Goal: Task Accomplishment & Management: Manage account settings

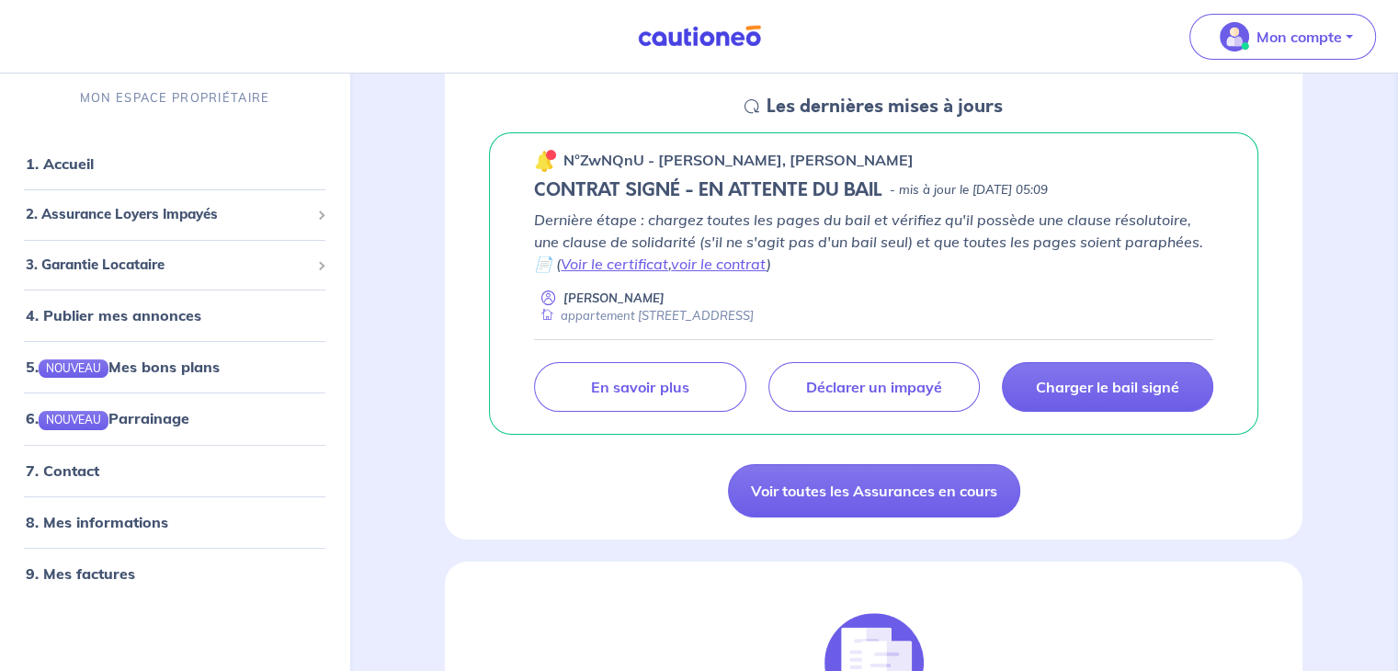
scroll to position [276, 0]
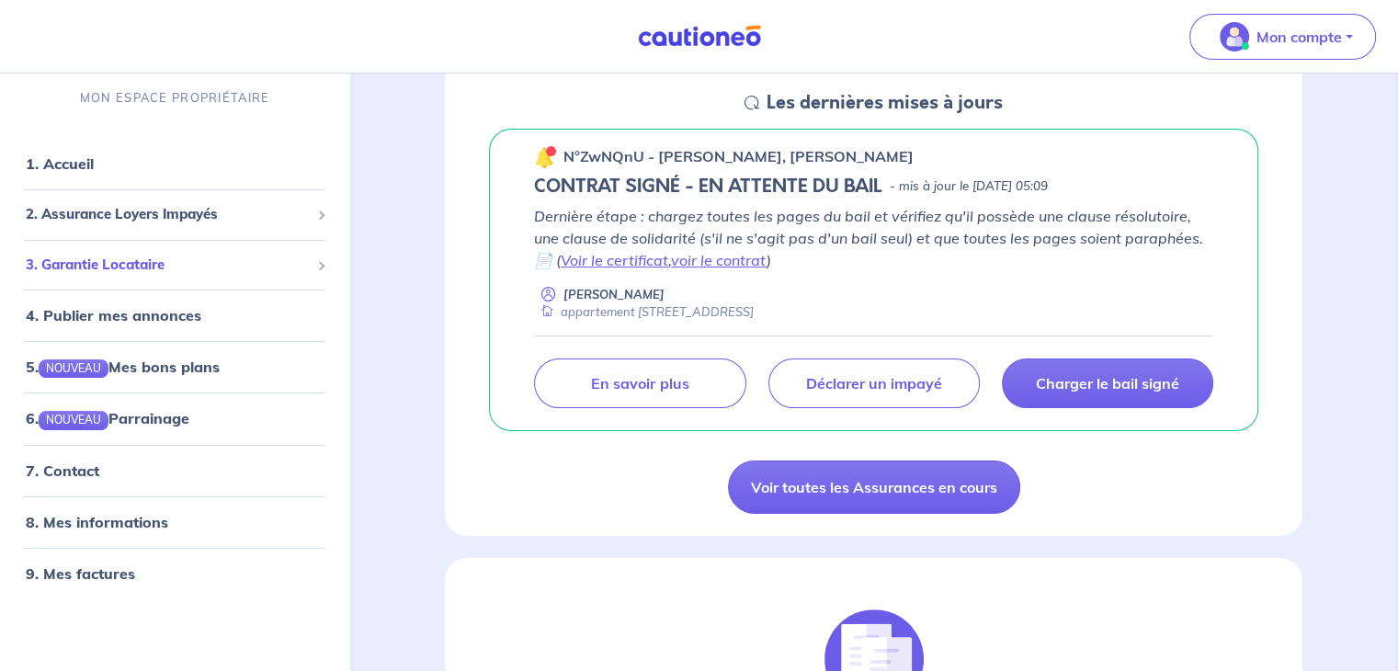
click at [154, 257] on span "3. Garantie Locataire" at bounding box center [168, 265] width 284 height 21
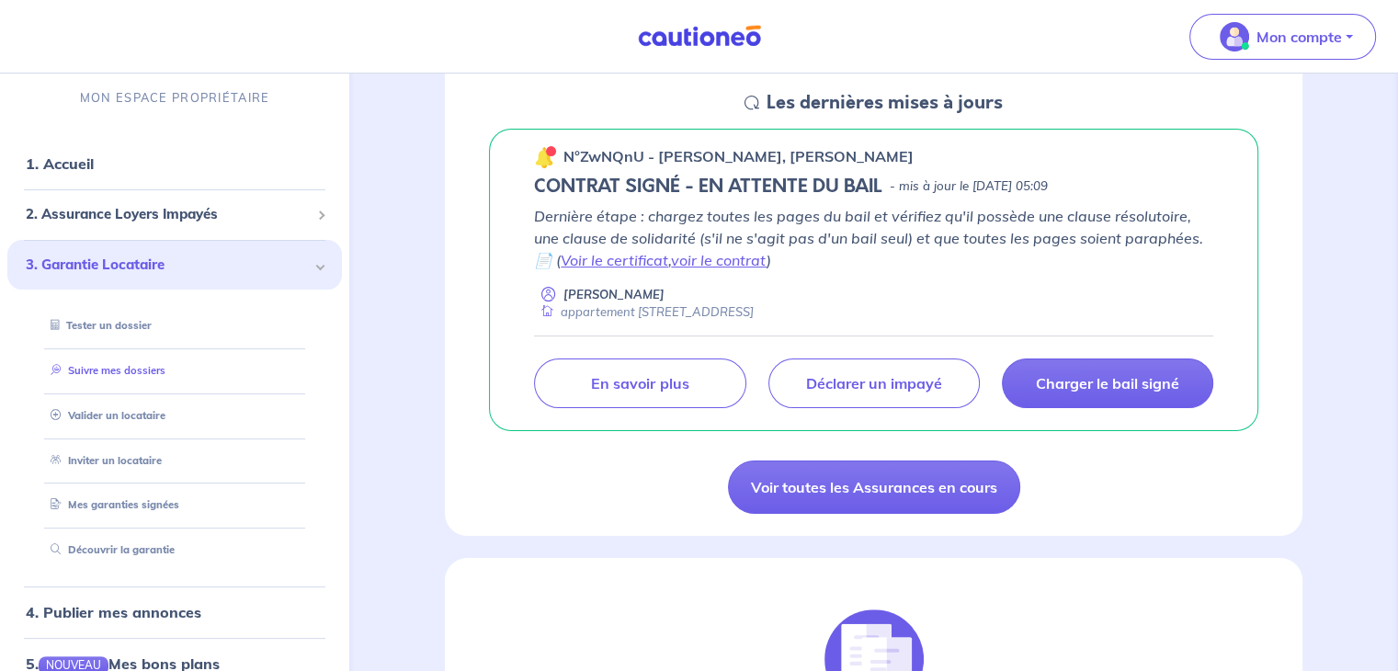
click at [162, 364] on link "Suivre mes dossiers" at bounding box center [104, 370] width 122 height 13
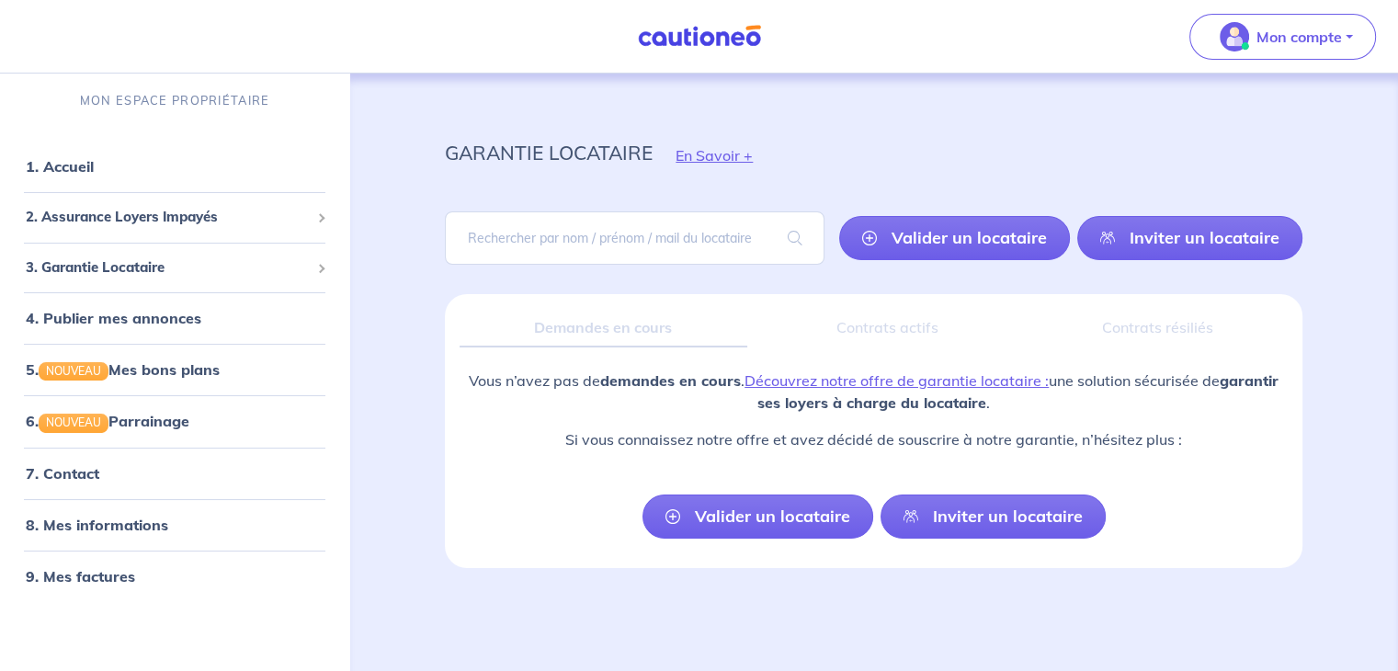
scroll to position [6, 0]
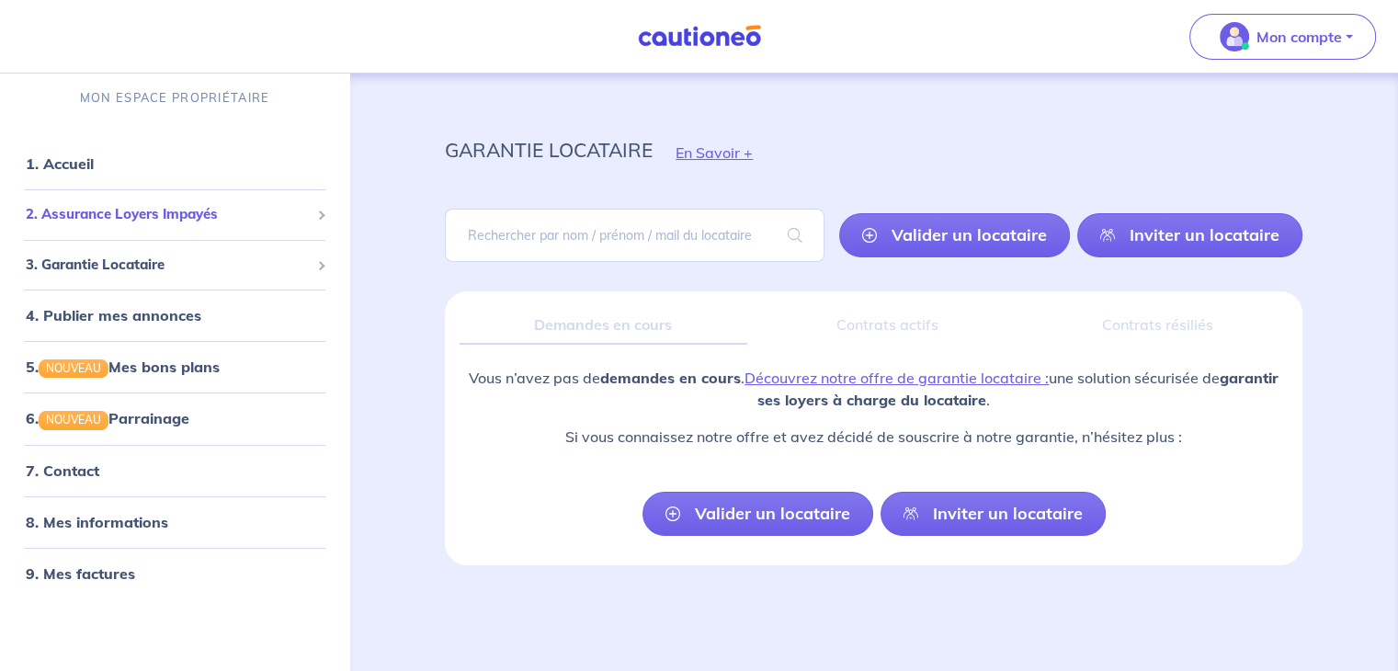
click at [214, 208] on span "2. Assurance Loyers Impayés" at bounding box center [168, 214] width 284 height 21
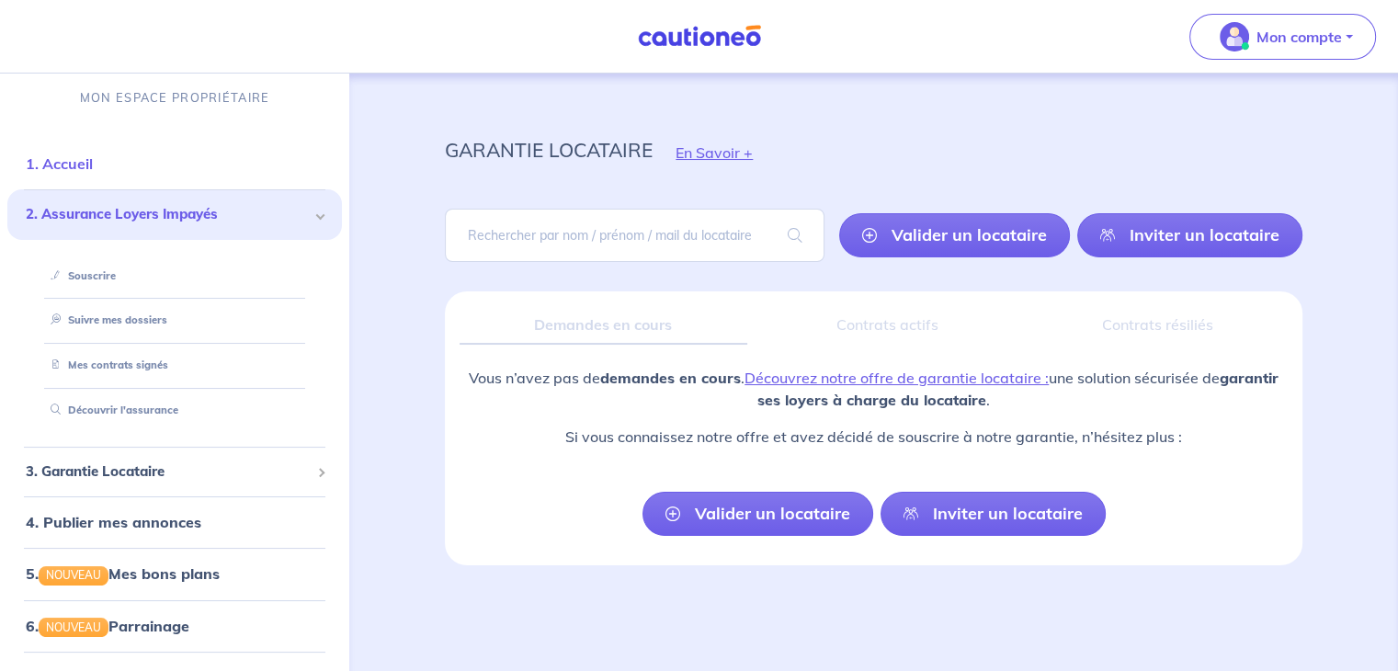
click at [73, 159] on link "1. Accueil" at bounding box center [59, 163] width 67 height 18
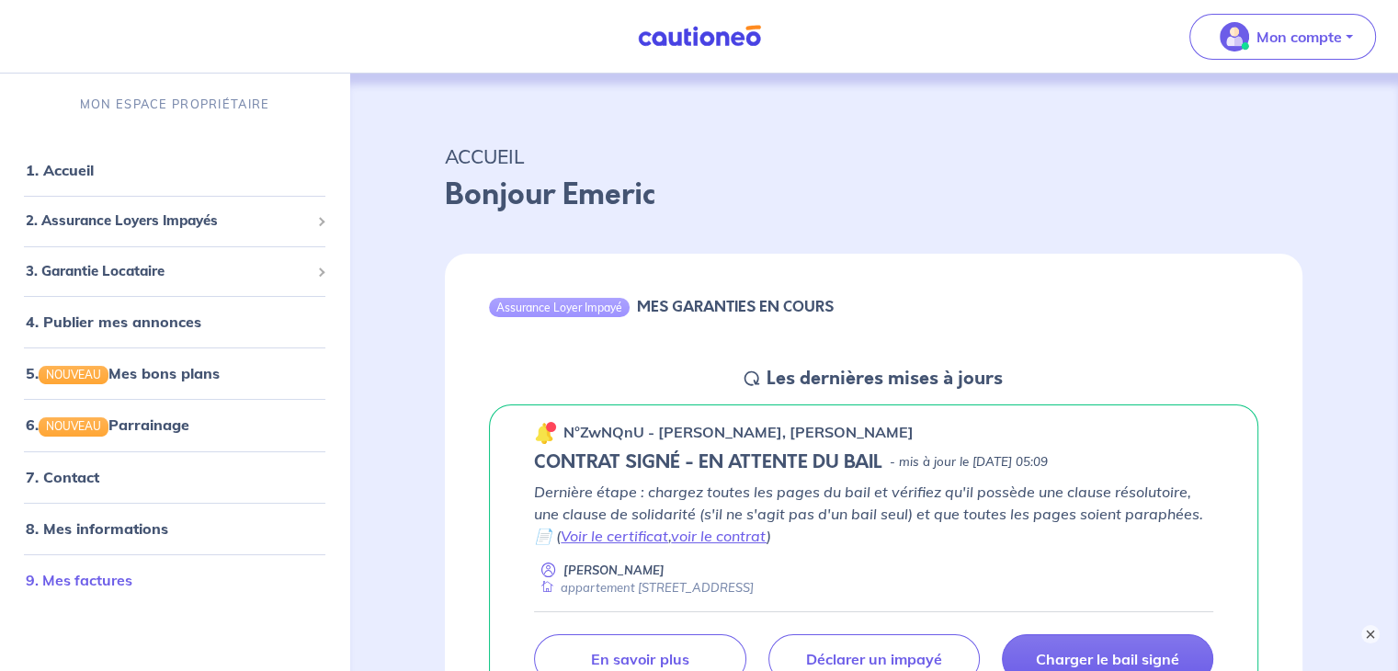
click at [97, 589] on link "9. Mes factures" at bounding box center [79, 580] width 107 height 18
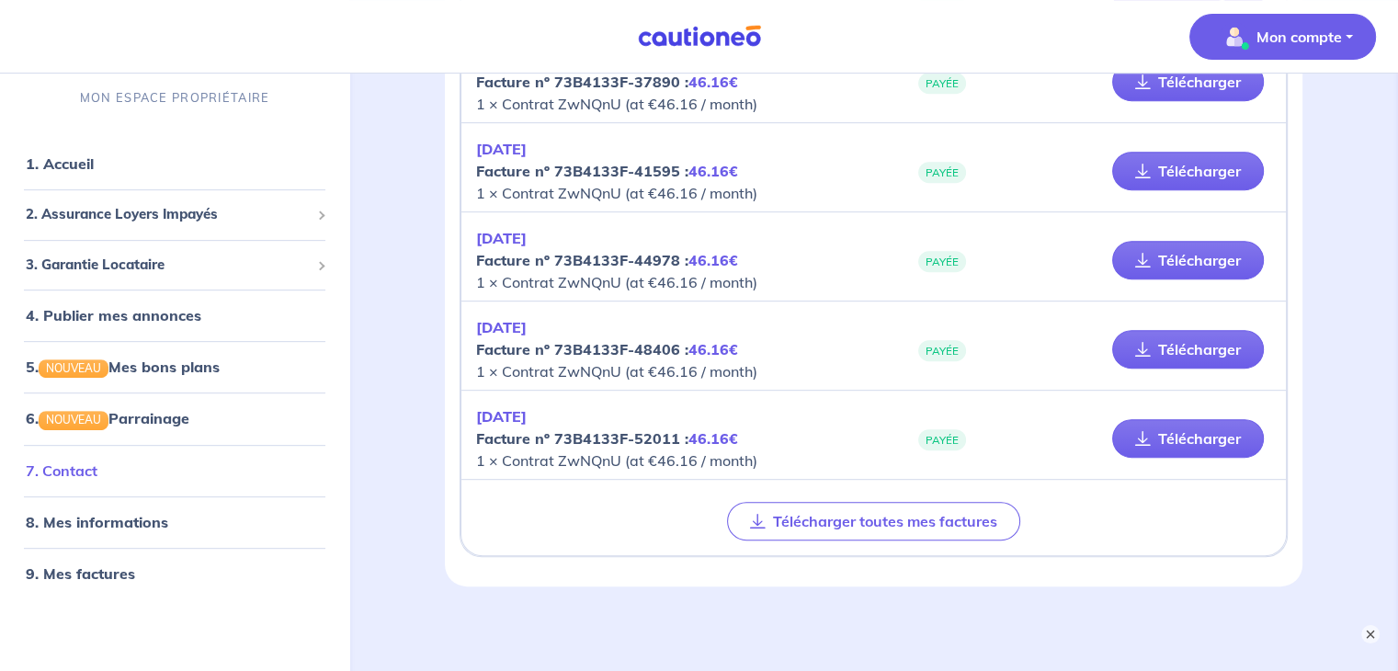
scroll to position [872, 0]
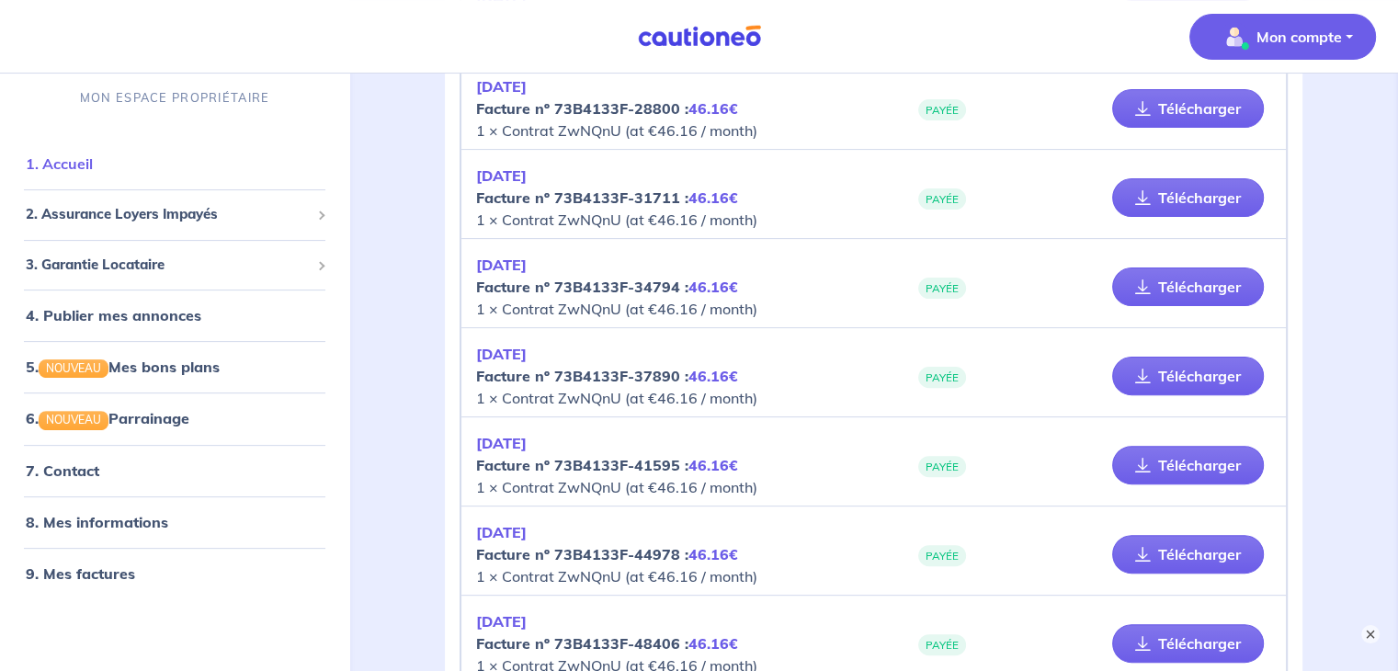
click at [93, 154] on link "1. Accueil" at bounding box center [59, 163] width 67 height 18
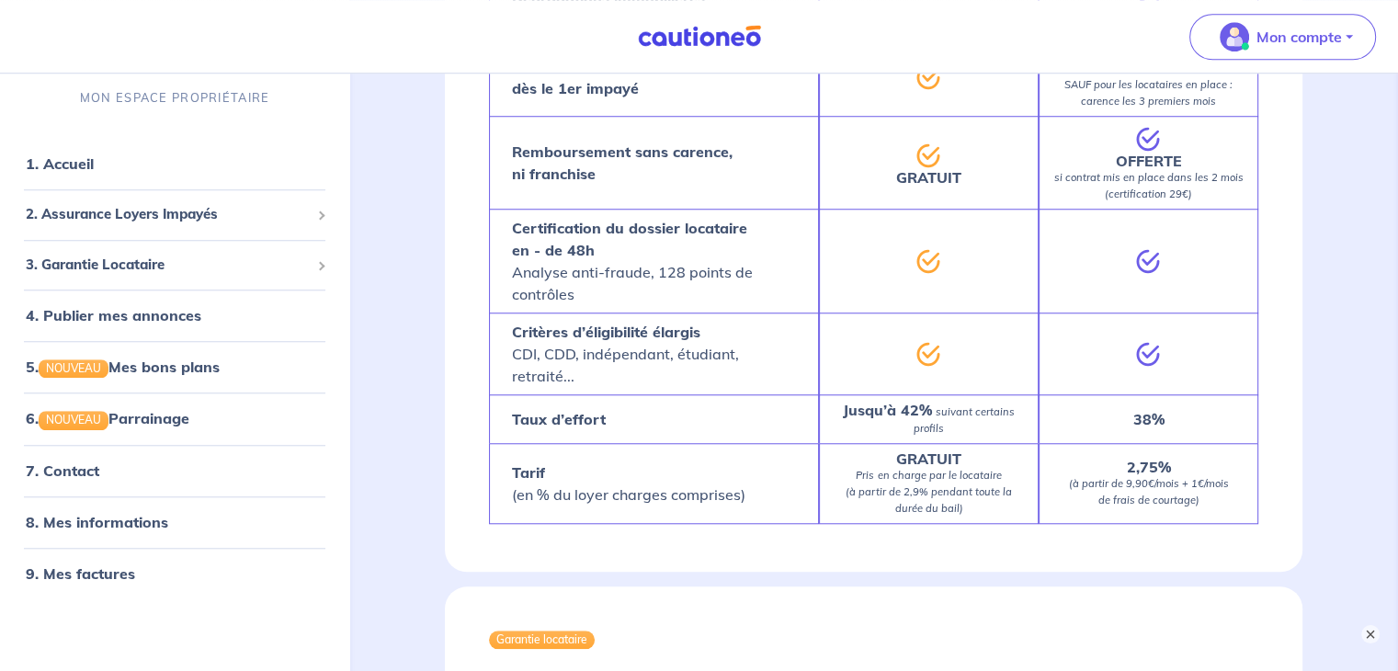
scroll to position [1563, 0]
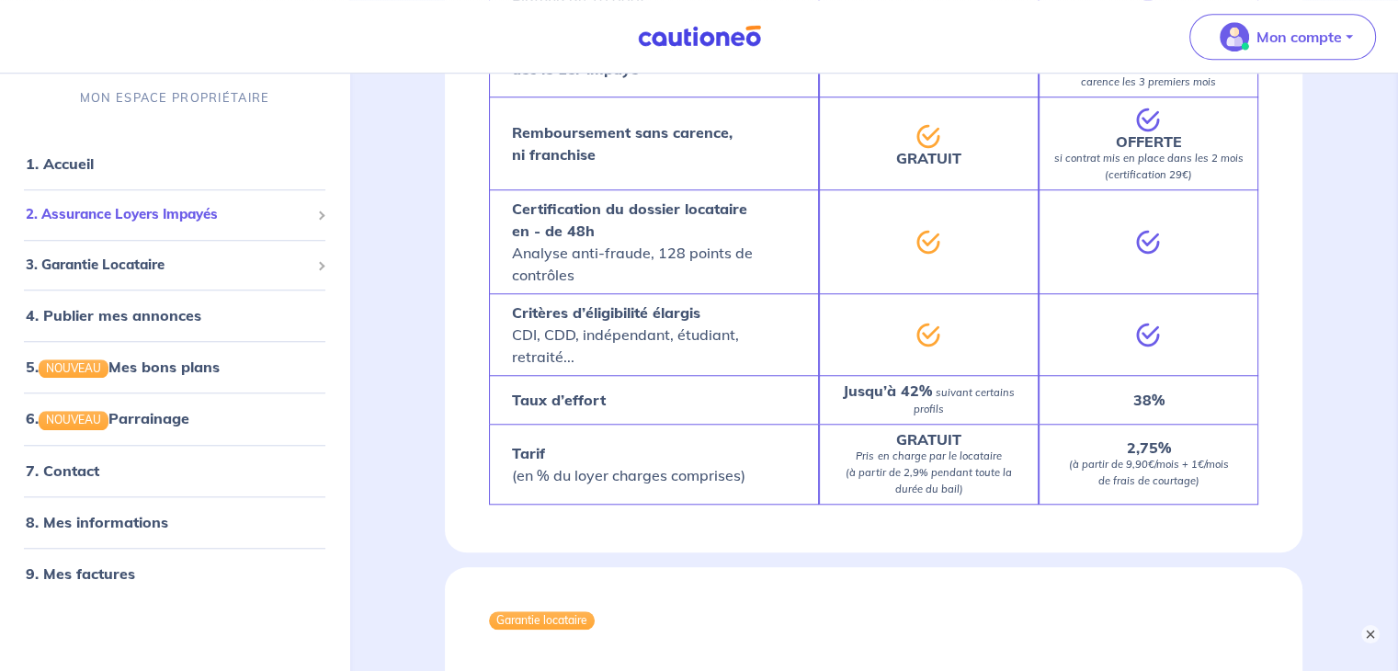
click at [176, 220] on span "2. Assurance Loyers Impayés" at bounding box center [168, 214] width 284 height 21
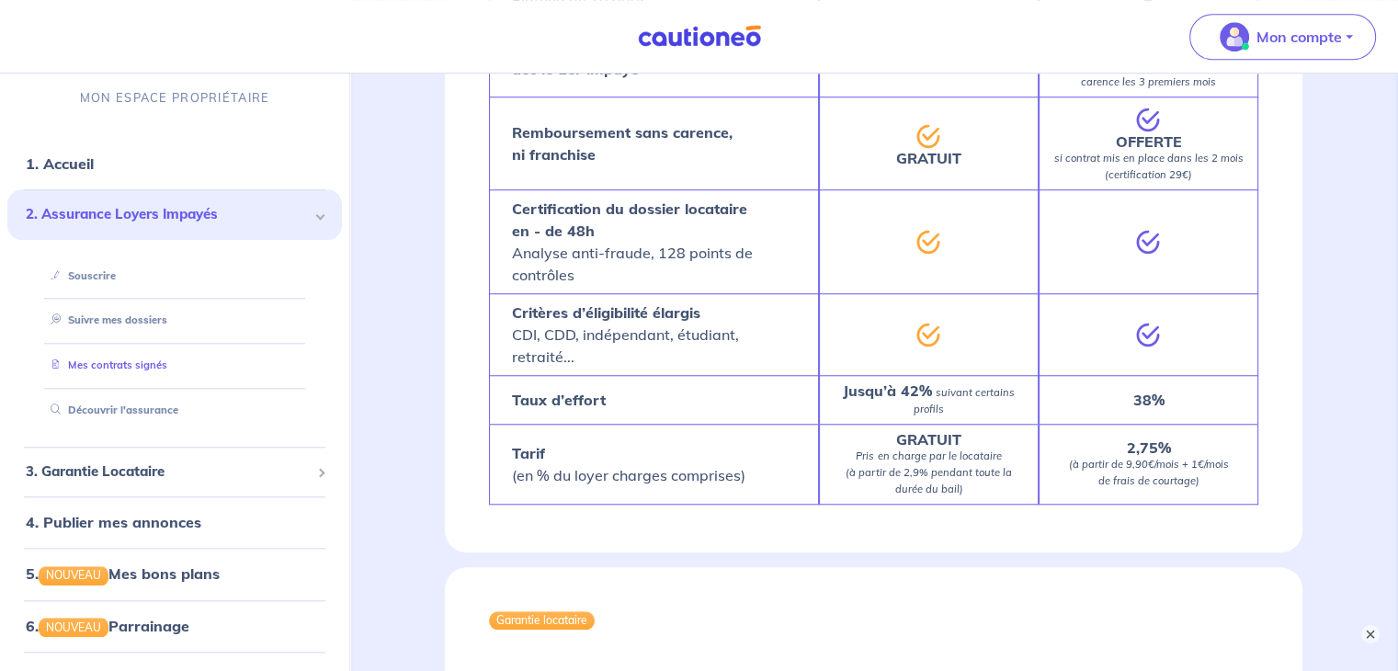
click at [117, 365] on link "Mes contrats signés" at bounding box center [105, 365] width 124 height 13
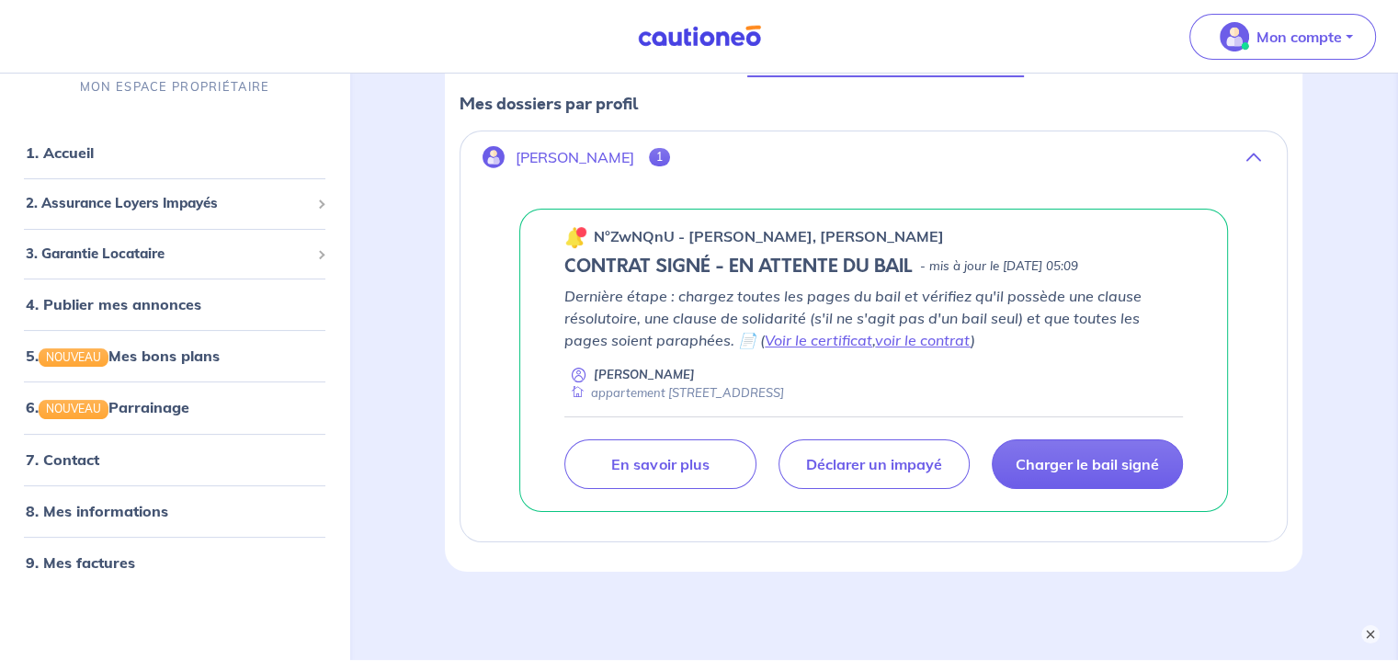
scroll to position [334, 0]
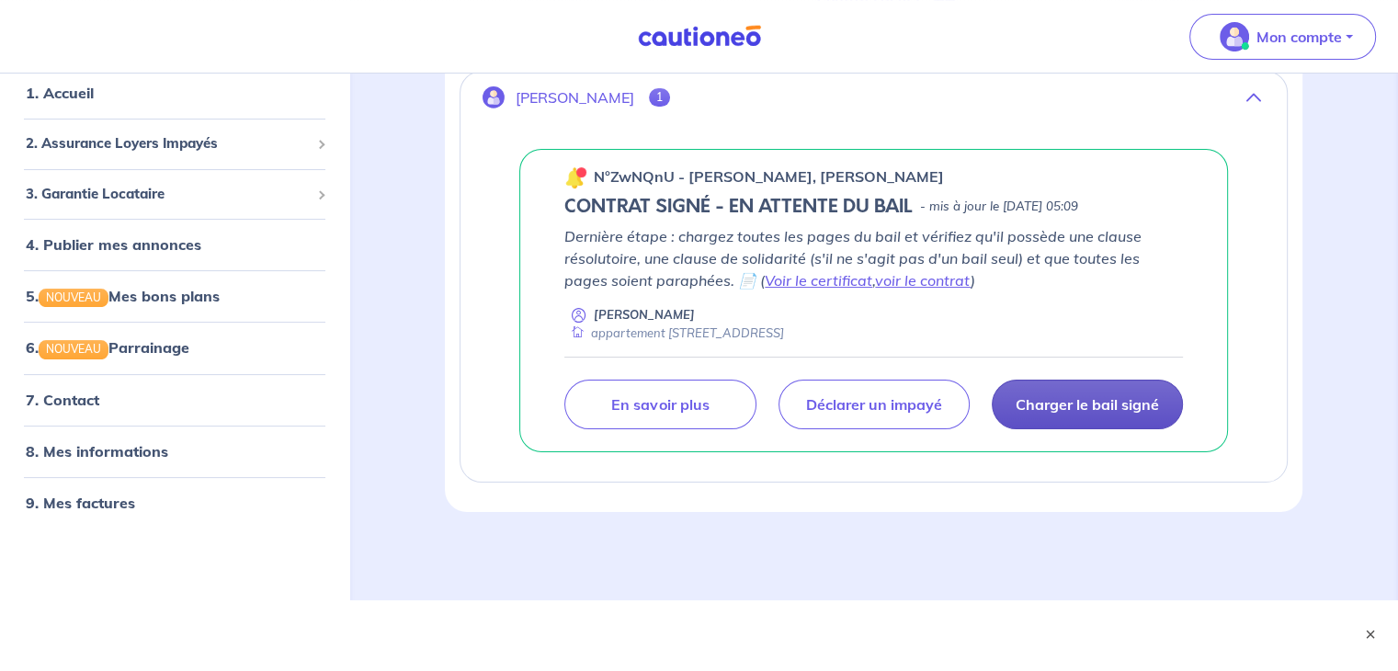
click at [1069, 409] on p "Charger le bail signé" at bounding box center [1087, 404] width 143 height 18
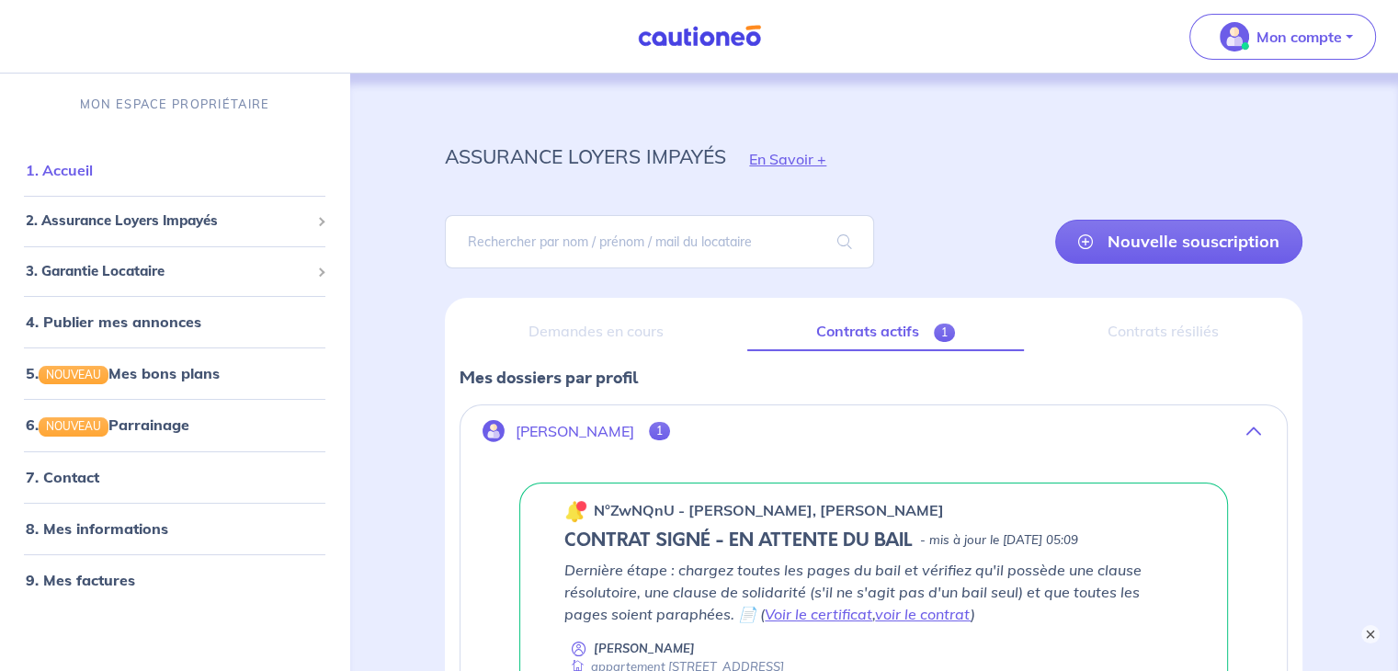
click at [79, 165] on link "1. Accueil" at bounding box center [59, 170] width 67 height 18
